Goal: Task Accomplishment & Management: Complete application form

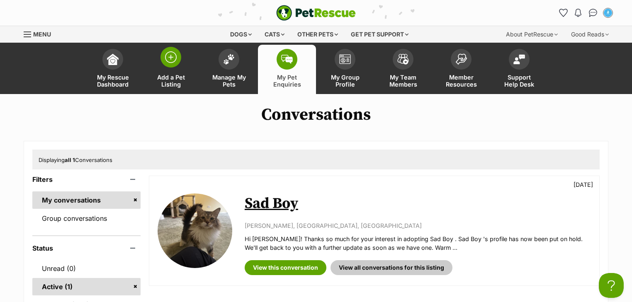
click at [179, 63] on span at bounding box center [170, 57] width 21 height 21
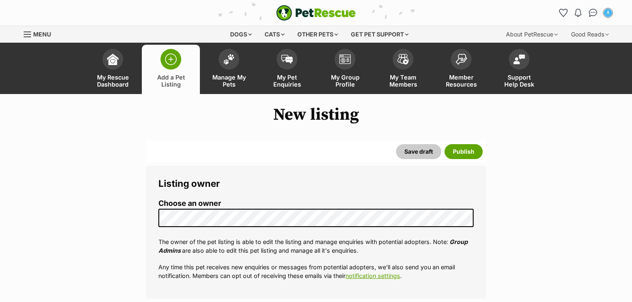
select select
click at [242, 70] on link "Manage My Pets" at bounding box center [229, 69] width 58 height 49
click at [234, 63] on span at bounding box center [228, 57] width 21 height 21
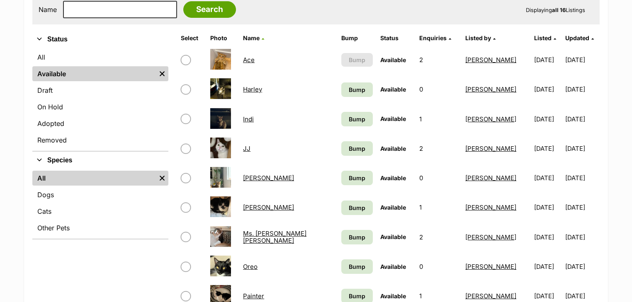
scroll to position [166, 0]
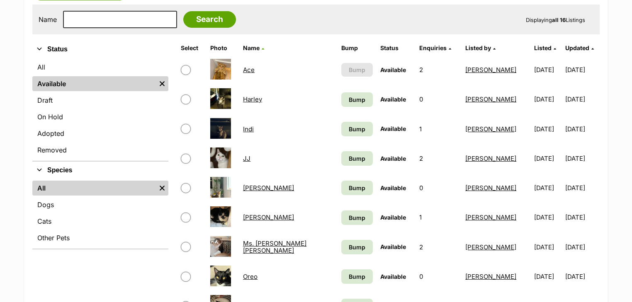
click at [254, 69] on link "Ace" at bounding box center [249, 70] width 12 height 8
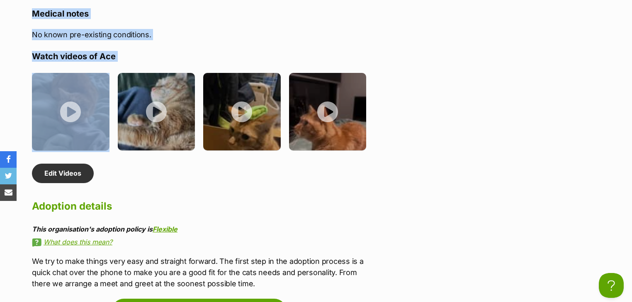
scroll to position [1471, 0]
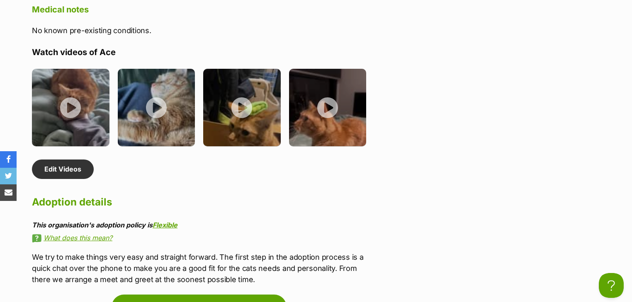
drag, startPoint x: 33, startPoint y: 95, endPoint x: 143, endPoint y: 140, distance: 119.5
copy div "***WE'RE ALWAYS ON THE LOOKOUT FOR FOSTER CARERS TO HELP US OUT SO IF YOU THINK…"
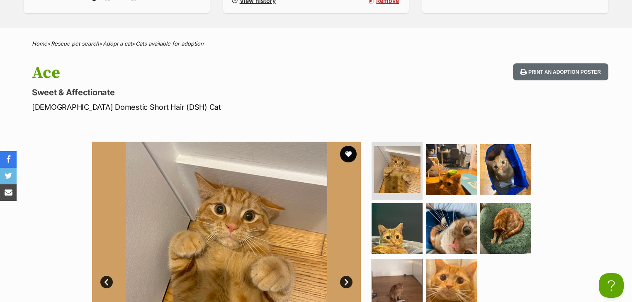
scroll to position [0, 0]
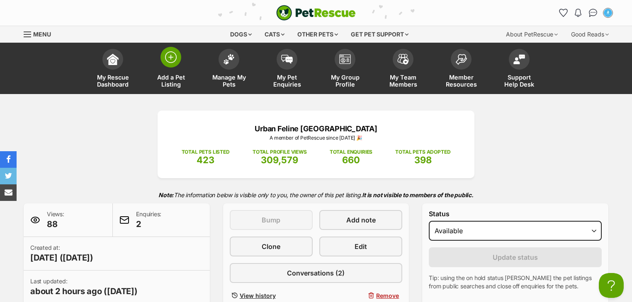
click at [169, 77] on span "Add a Pet Listing" at bounding box center [170, 81] width 37 height 14
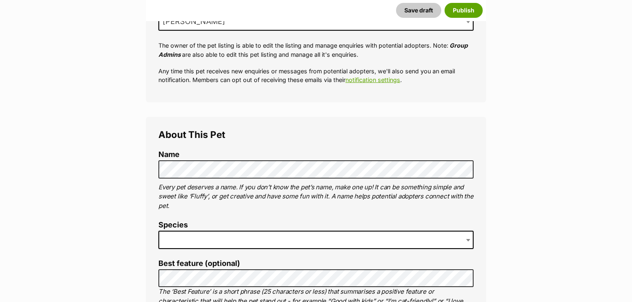
scroll to position [199, 0]
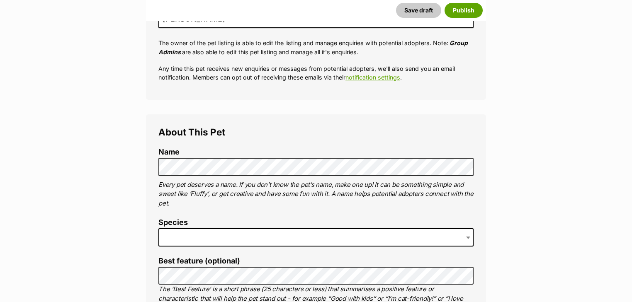
click at [225, 238] on span at bounding box center [315, 237] width 315 height 18
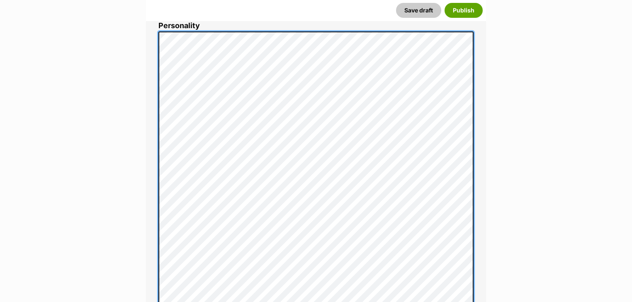
scroll to position [517, 0]
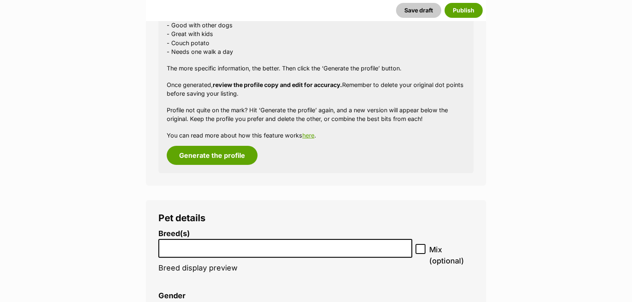
scroll to position [1445, 0]
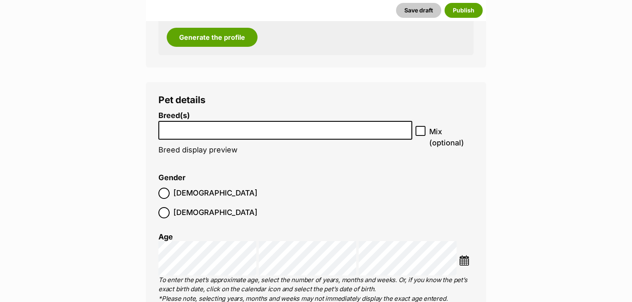
click at [212, 131] on input "search" at bounding box center [285, 128] width 248 height 9
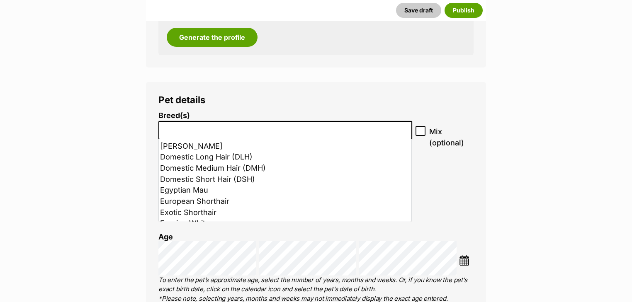
scroll to position [232, 0]
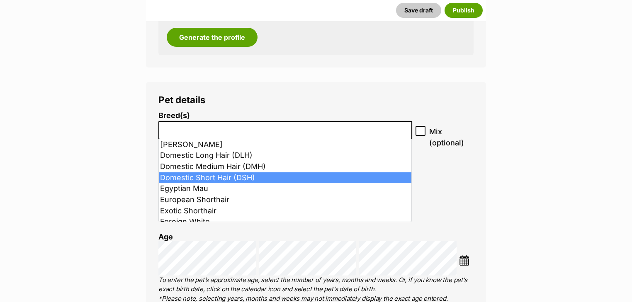
select select "252102"
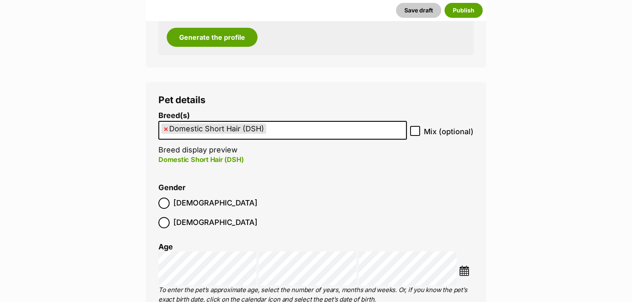
click at [177, 206] on span "Male" at bounding box center [215, 203] width 84 height 11
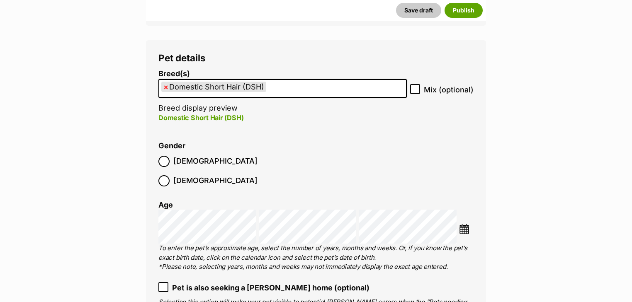
scroll to position [1578, 0]
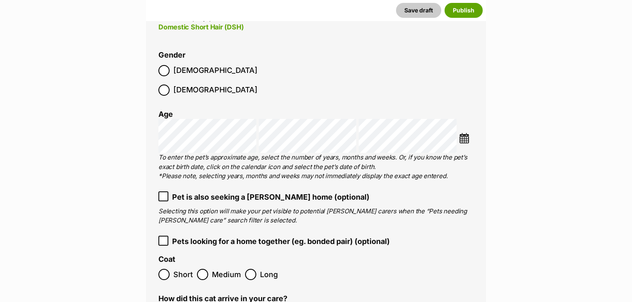
click at [212, 191] on span "Pet is also seeking a foster home (optional)" at bounding box center [270, 196] width 197 height 11
click at [187, 269] on span "Short" at bounding box center [182, 274] width 19 height 11
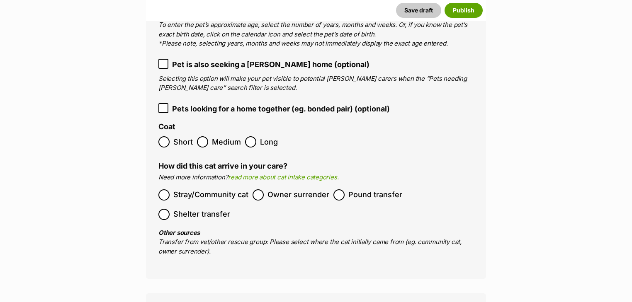
click at [272, 189] on span "Owner surrender" at bounding box center [298, 194] width 62 height 11
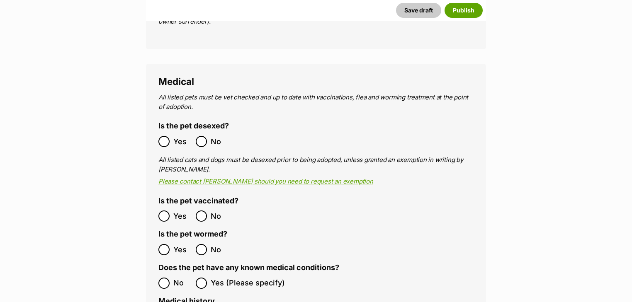
scroll to position [1975, 0]
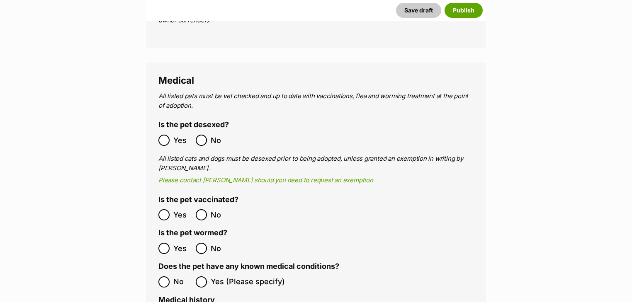
click at [181, 135] on span "Yes" at bounding box center [182, 140] width 18 height 11
click at [174, 209] on span "Yes" at bounding box center [182, 214] width 18 height 11
click at [172, 243] on label "Yes" at bounding box center [174, 248] width 33 height 11
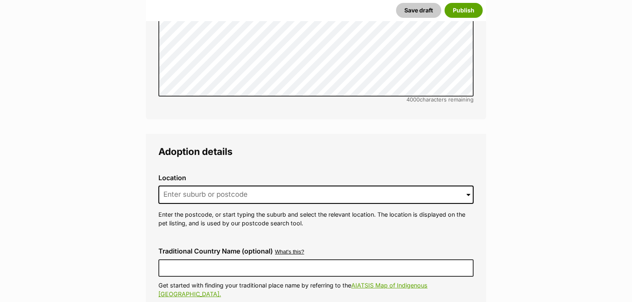
scroll to position [2473, 0]
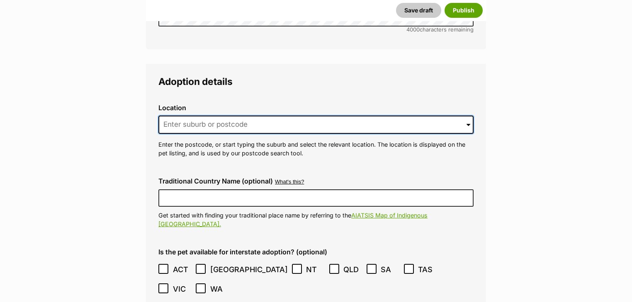
click at [238, 116] on input at bounding box center [315, 125] width 315 height 18
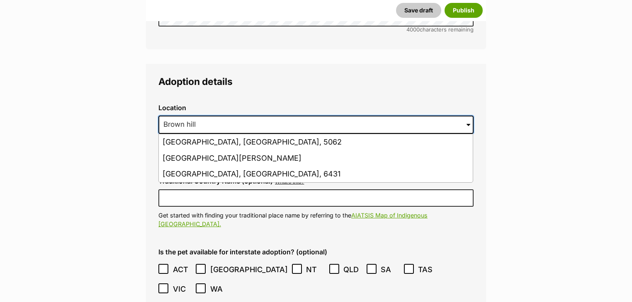
drag, startPoint x: 237, startPoint y: 102, endPoint x: 93, endPoint y: 102, distance: 144.6
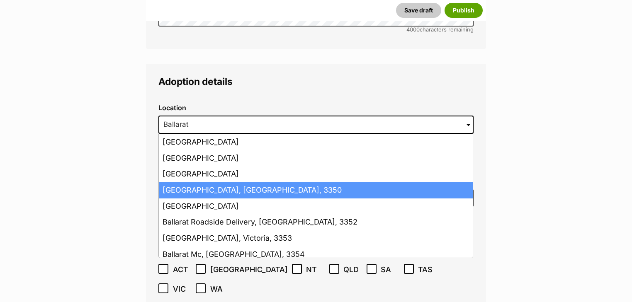
click at [203, 182] on li "Ballarat, Victoria, 3350" at bounding box center [316, 190] width 314 height 16
type input "Ballarat, Victoria, 3350"
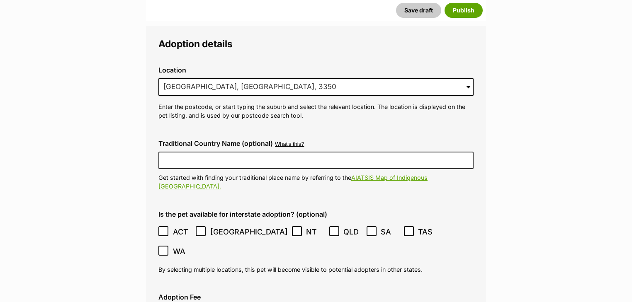
scroll to position [2605, 0]
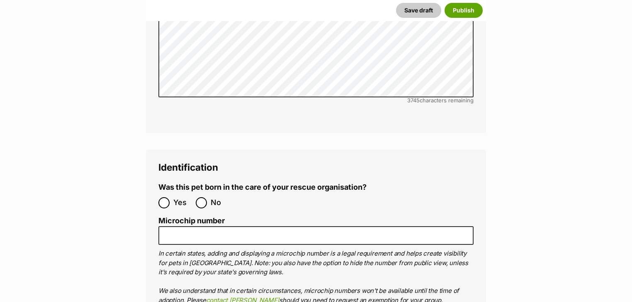
scroll to position [3268, 0]
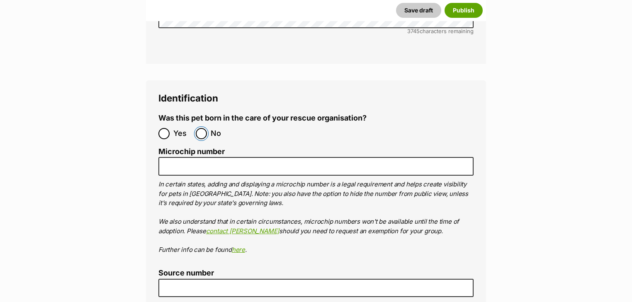
click at [204, 128] on input "No" at bounding box center [201, 133] width 11 height 11
radio input "true"
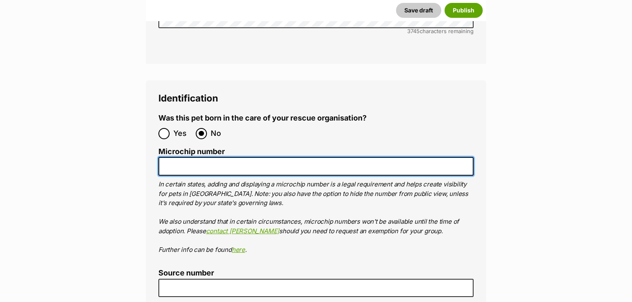
click at [244, 157] on input "Microchip number" at bounding box center [315, 166] width 315 height 19
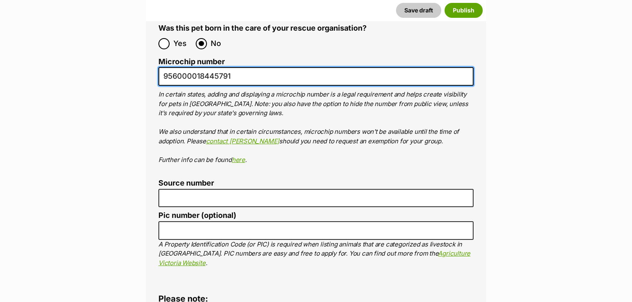
scroll to position [3368, 0]
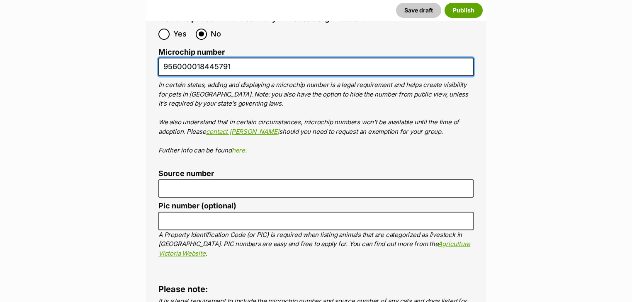
type input "956000018445791"
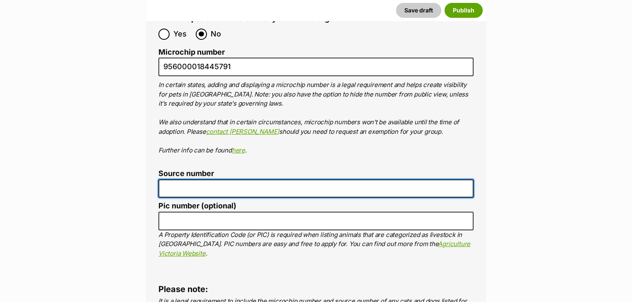
click at [197, 179] on input "Source number" at bounding box center [315, 188] width 315 height 19
type input "RE187477"
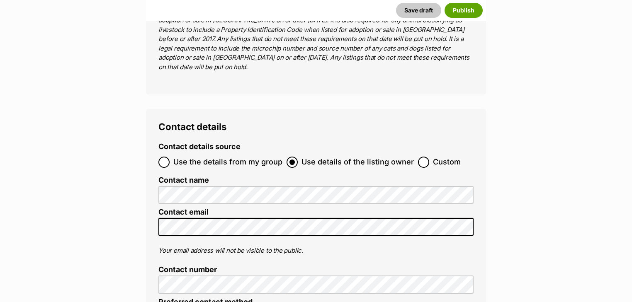
scroll to position [3699, 0]
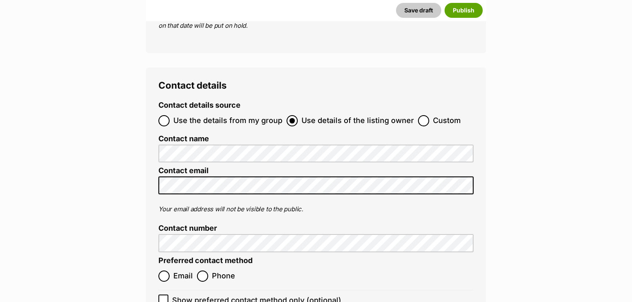
click at [177, 266] on ol "Email Phone" at bounding box center [236, 275] width 157 height 19
click at [174, 271] on span "Email" at bounding box center [182, 276] width 19 height 11
click at [169, 271] on input "Email" at bounding box center [163, 276] width 11 height 11
radio input "true"
click at [161, 240] on ol "Contact details source Use the details from my group Use details of the listing…" at bounding box center [315, 214] width 315 height 227
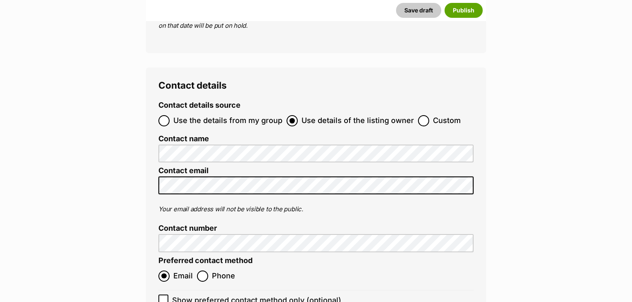
click at [163, 297] on icon at bounding box center [163, 300] width 6 height 6
click at [163, 295] on input "Show preferred contact method only (optional)" at bounding box center [163, 300] width 10 height 10
checkbox input "true"
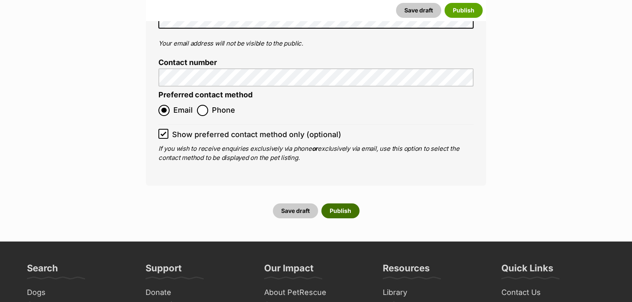
click at [345, 203] on button "Publish" at bounding box center [340, 210] width 38 height 15
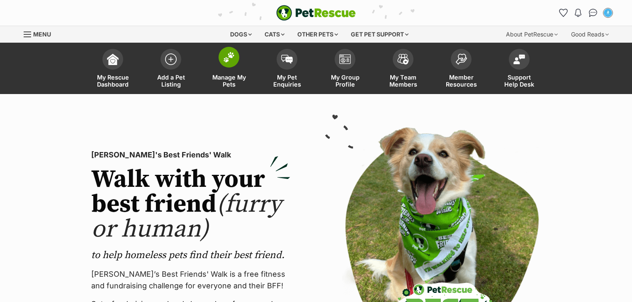
click at [213, 65] on link "Manage My Pets" at bounding box center [229, 69] width 58 height 49
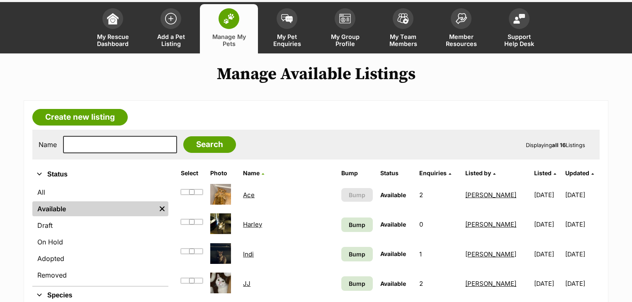
scroll to position [99, 0]
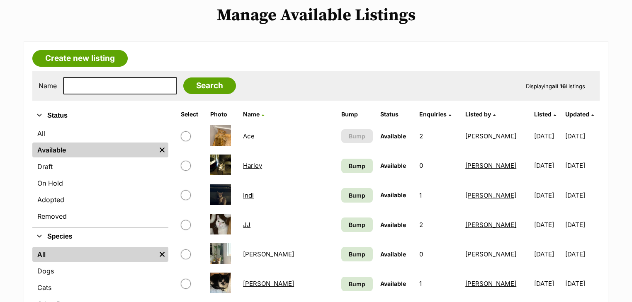
click at [262, 165] on link "Harley" at bounding box center [252, 166] width 19 height 8
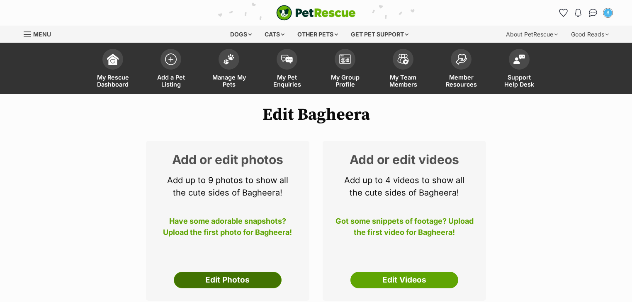
click at [253, 278] on link "Edit Photos" at bounding box center [228, 280] width 108 height 17
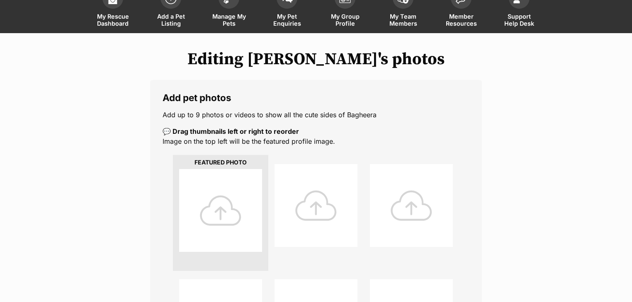
scroll to position [133, 0]
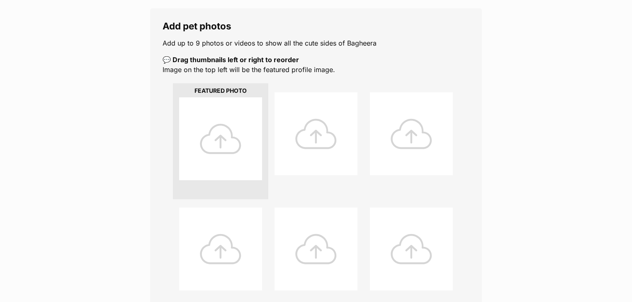
click at [237, 139] on div at bounding box center [220, 138] width 83 height 83
click at [236, 123] on div at bounding box center [220, 138] width 83 height 83
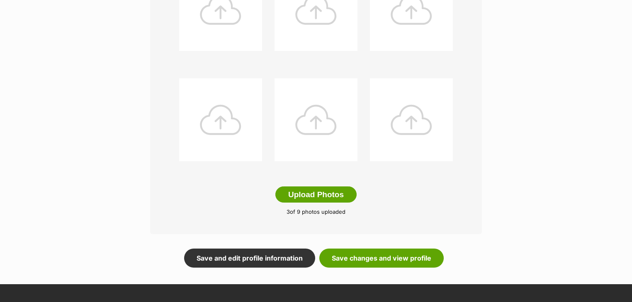
scroll to position [431, 0]
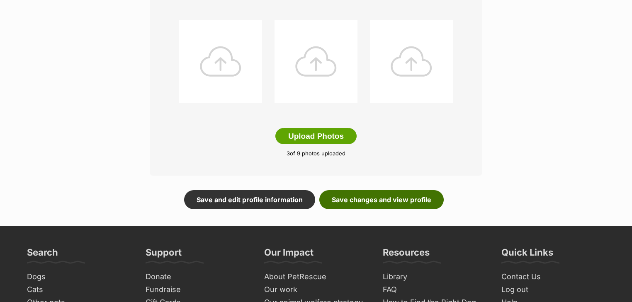
click at [407, 205] on link "Save changes and view profile" at bounding box center [381, 199] width 124 height 19
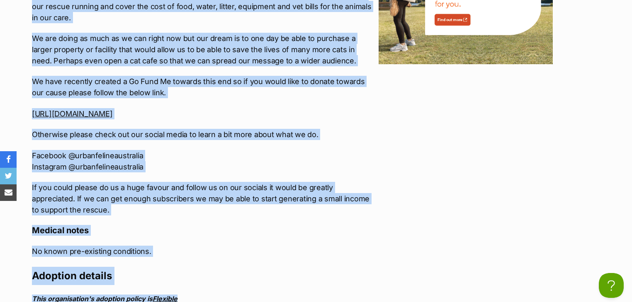
scroll to position [1485, 0]
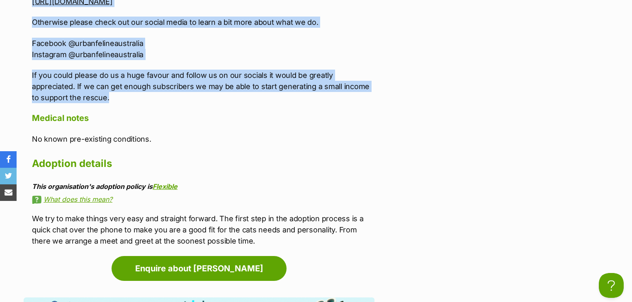
drag, startPoint x: 30, startPoint y: 52, endPoint x: 194, endPoint y: 71, distance: 164.8
copy div "***WE'RE ALWAYS ON THE LOOKOUT FOR [PERSON_NAME] CARERS TO HELP US OUT SO IF YO…"
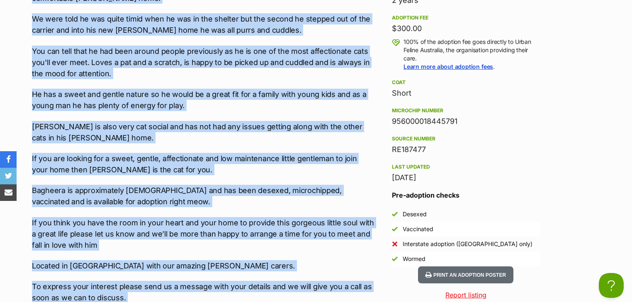
scroll to position [855, 0]
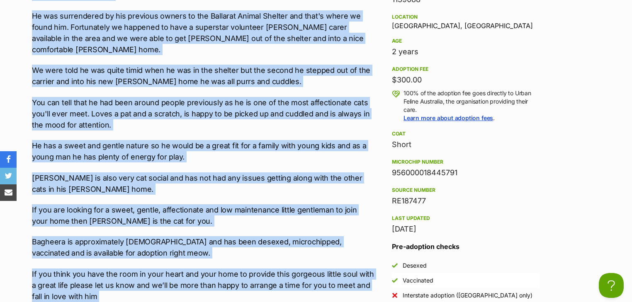
drag, startPoint x: 459, startPoint y: 171, endPoint x: 384, endPoint y: 168, distance: 74.6
click at [384, 168] on aside "Rescue group Urban Feline [GEOGRAPHIC_DATA] PetRescue ID 1139088 Location [GEOG…" at bounding box center [465, 137] width 174 height 362
copy div "956000018445791"
